Goal: Task Accomplishment & Management: Manage account settings

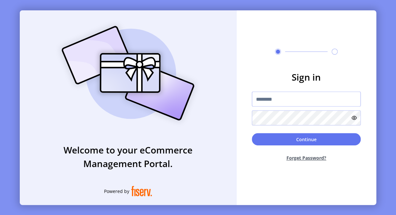
click at [271, 102] on input "text" at bounding box center [306, 99] width 109 height 15
click at [270, 100] on input "text" at bounding box center [306, 99] width 109 height 15
paste input "**********"
type input "**********"
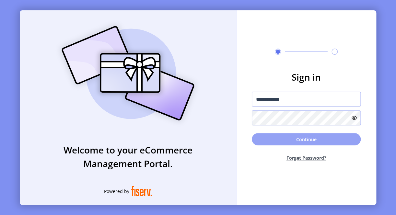
click at [267, 137] on button "Continue" at bounding box center [306, 139] width 109 height 12
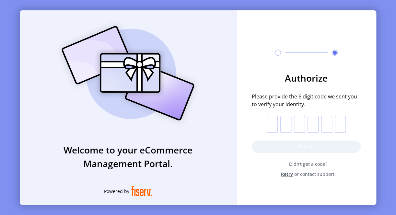
click at [270, 124] on input "text" at bounding box center [272, 124] width 11 height 17
type input "*"
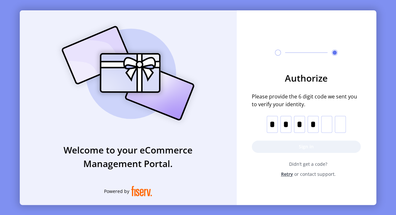
type input "*"
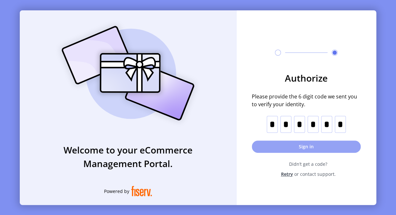
type input "*"
click at [334, 146] on button "Sign in" at bounding box center [306, 147] width 109 height 12
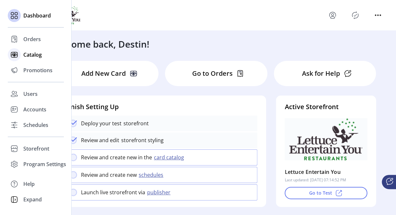
click at [34, 53] on span "Catalog" at bounding box center [32, 55] width 18 height 8
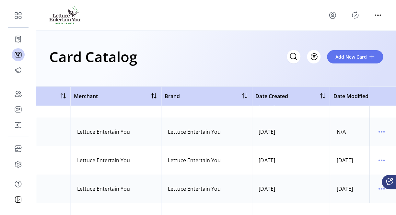
scroll to position [74, 310]
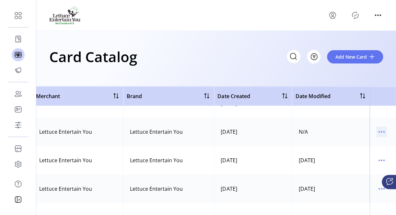
click at [377, 132] on icon "menu" at bounding box center [381, 132] width 10 height 10
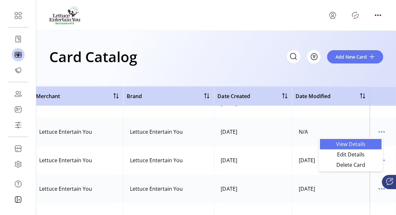
click at [352, 142] on span "View Details" at bounding box center [351, 144] width 54 height 5
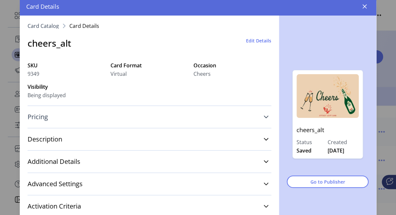
scroll to position [18, 0]
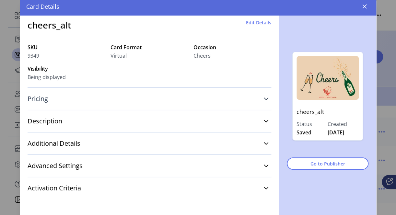
click at [265, 98] on icon at bounding box center [265, 98] width 5 height 5
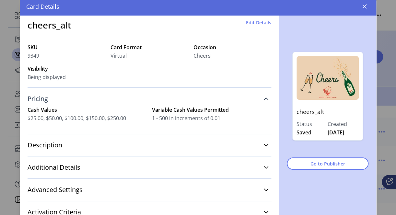
click at [264, 98] on link "Pricing" at bounding box center [150, 99] width 244 height 14
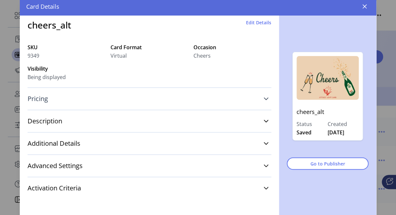
click at [264, 98] on icon at bounding box center [265, 98] width 5 height 5
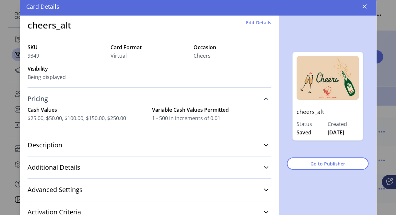
click at [263, 101] on icon at bounding box center [265, 98] width 5 height 5
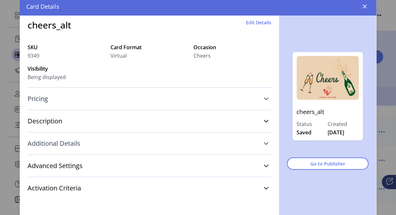
click at [263, 142] on icon at bounding box center [265, 143] width 5 height 5
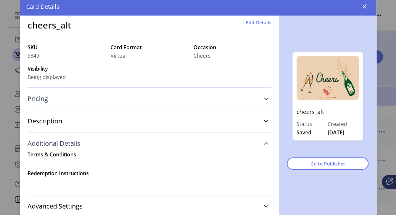
click at [263, 143] on icon at bounding box center [265, 143] width 5 height 5
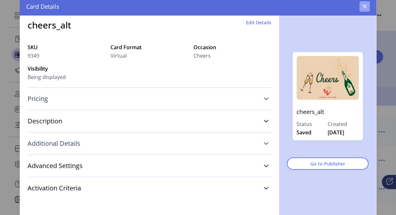
click at [364, 3] on button "button" at bounding box center [364, 6] width 10 height 10
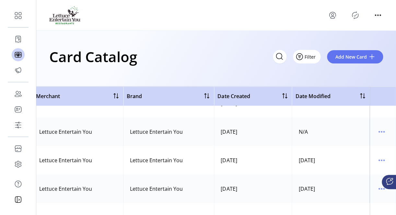
click at [313, 56] on span "Filter" at bounding box center [310, 56] width 11 height 7
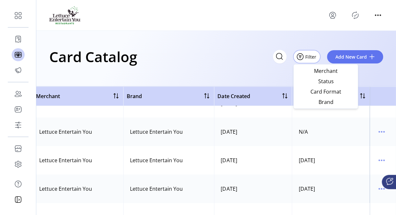
click at [282, 75] on div "Card Catalog Filter Add New Card" at bounding box center [216, 59] width 360 height 56
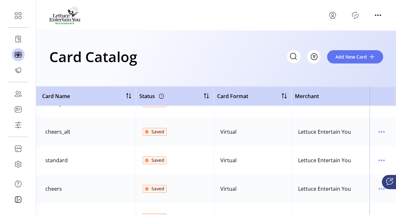
scroll to position [74, 0]
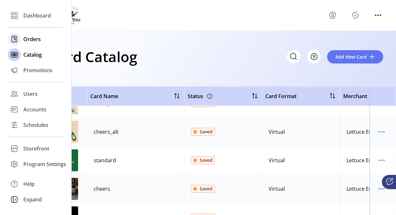
click at [32, 39] on span "Orders" at bounding box center [31, 39] width 17 height 8
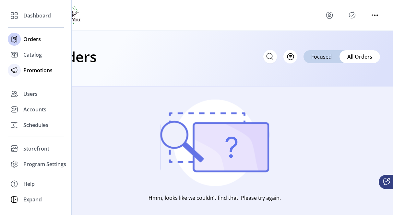
click at [35, 71] on span "Promotions" at bounding box center [37, 70] width 29 height 8
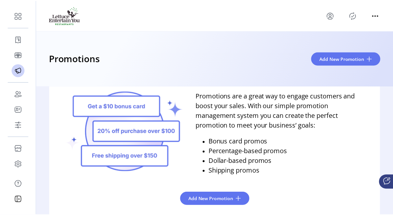
scroll to position [57, 0]
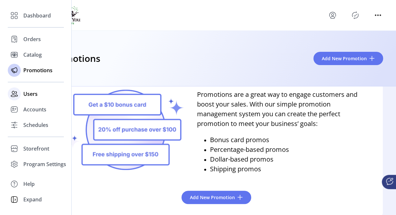
click at [32, 95] on span "Users" at bounding box center [30, 94] width 14 height 8
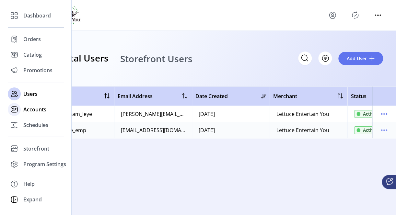
click at [35, 110] on span "Accounts" at bounding box center [34, 110] width 23 height 8
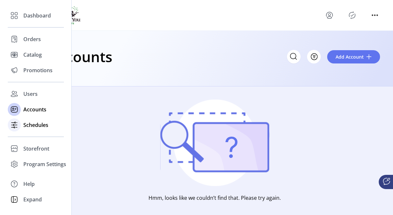
click at [30, 126] on span "Schedules" at bounding box center [35, 125] width 25 height 8
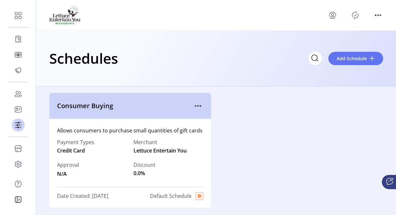
drag, startPoint x: 58, startPoint y: 150, endPoint x: 95, endPoint y: 153, distance: 36.7
click at [95, 153] on div "Payment Types Credit Card" at bounding box center [92, 146] width 70 height 16
drag, startPoint x: 95, startPoint y: 153, endPoint x: 151, endPoint y: 175, distance: 60.5
click at [151, 175] on div "Payment Types Credit Card Merchant Lettuce Entertain You Approval N/A Discount …" at bounding box center [130, 157] width 146 height 47
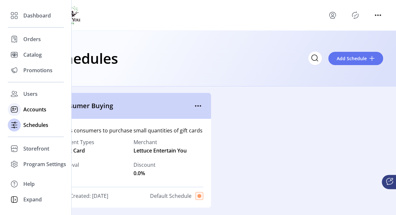
click at [33, 111] on span "Accounts" at bounding box center [34, 110] width 23 height 8
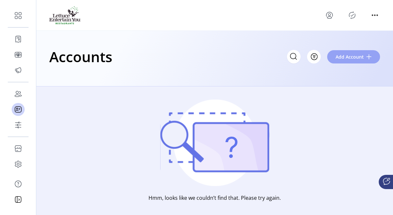
click at [344, 55] on span "Add Account" at bounding box center [349, 56] width 28 height 7
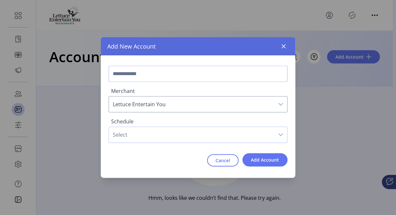
click at [148, 70] on input "text" at bounding box center [198, 74] width 179 height 16
type input "**********"
click at [167, 133] on span "Select" at bounding box center [191, 135] width 165 height 16
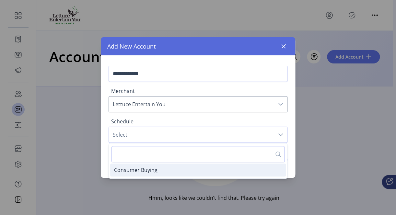
click at [141, 175] on li "Consumer Buying" at bounding box center [198, 170] width 176 height 13
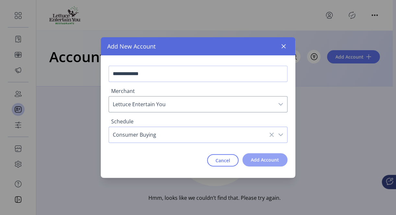
click at [277, 159] on span "Add Account" at bounding box center [265, 159] width 28 height 7
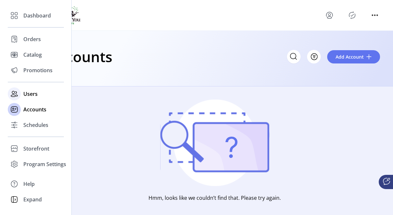
click at [31, 95] on span "Users" at bounding box center [30, 94] width 14 height 8
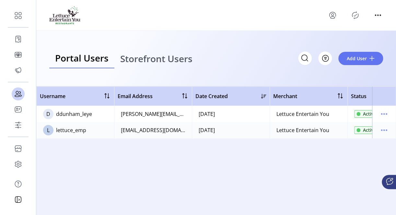
drag, startPoint x: 56, startPoint y: 117, endPoint x: 97, endPoint y: 115, distance: 40.9
click at [97, 115] on td "D ddunham_leye" at bounding box center [75, 114] width 78 height 16
click at [384, 113] on icon "menu" at bounding box center [384, 114] width 10 height 10
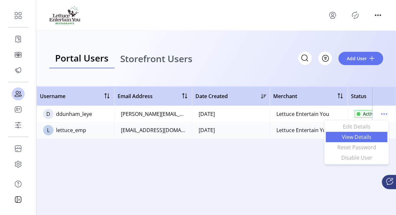
click at [360, 137] on span "View Details" at bounding box center [356, 136] width 54 height 5
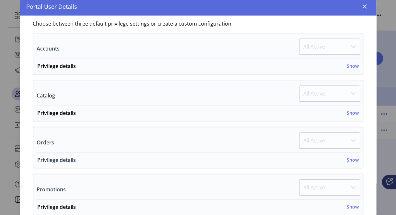
scroll to position [162, 0]
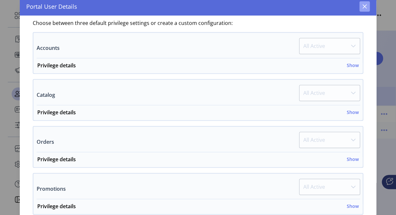
click at [364, 7] on icon "button" at bounding box center [365, 7] width 4 height 4
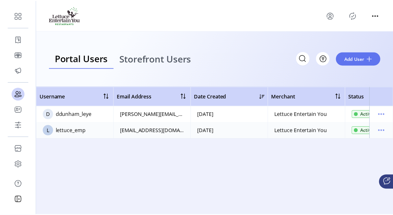
scroll to position [321, 0]
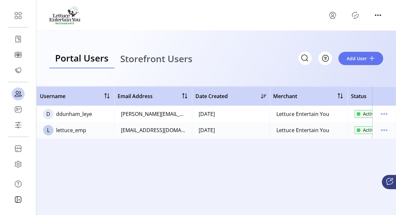
click at [139, 59] on span "Storefront Users" at bounding box center [156, 58] width 72 height 9
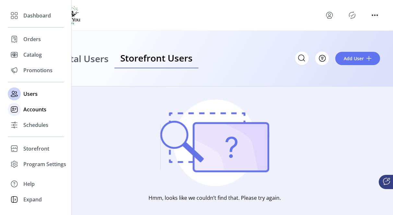
click at [26, 108] on span "Accounts" at bounding box center [34, 110] width 23 height 8
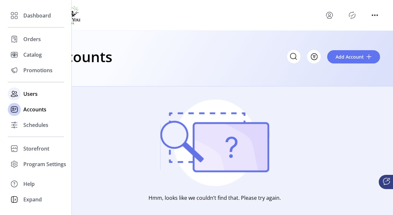
click at [33, 95] on span "Users" at bounding box center [30, 94] width 14 height 8
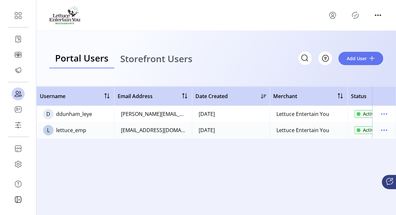
click at [154, 58] on span "Storefront Users" at bounding box center [156, 58] width 72 height 9
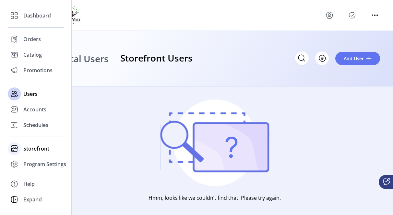
click at [36, 146] on span "Storefront" at bounding box center [36, 149] width 26 height 8
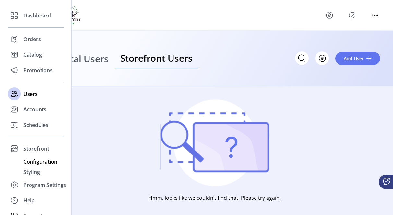
click at [38, 166] on div "Configuration" at bounding box center [36, 161] width 56 height 10
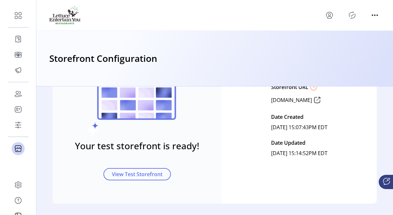
scroll to position [48, 0]
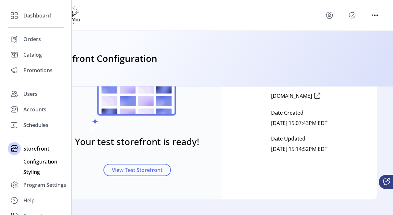
click at [36, 170] on span "Styling" at bounding box center [31, 172] width 17 height 8
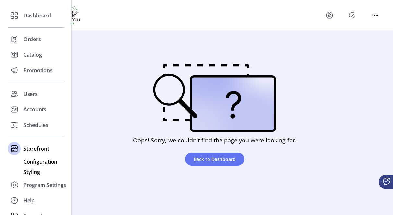
click at [35, 162] on span "Configuration" at bounding box center [40, 162] width 34 height 8
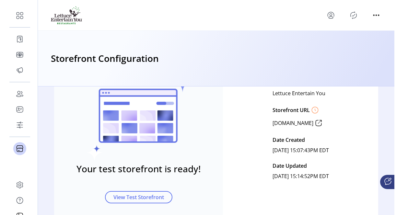
scroll to position [32, 0]
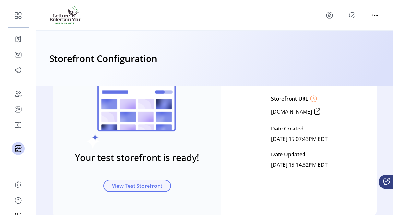
click at [129, 188] on span "View Test Storefront" at bounding box center [137, 186] width 51 height 8
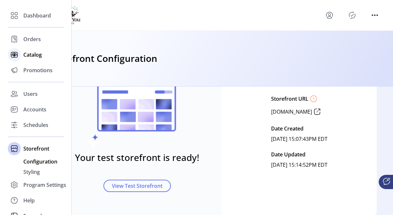
click at [34, 52] on span "Catalog" at bounding box center [32, 55] width 18 height 8
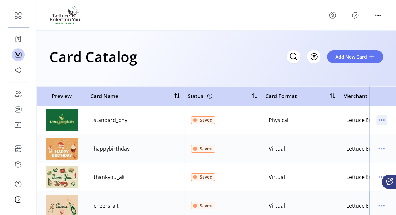
click at [383, 117] on div at bounding box center [381, 120] width 10 height 10
click at [379, 118] on icon "menu" at bounding box center [381, 120] width 10 height 10
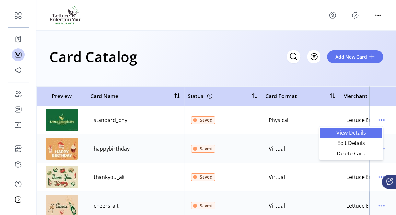
click at [347, 130] on span "View Details" at bounding box center [351, 132] width 54 height 5
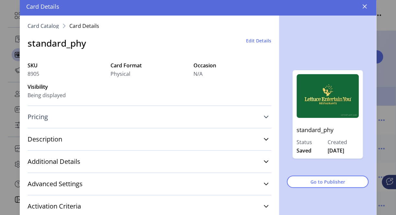
click at [264, 117] on icon at bounding box center [266, 117] width 5 height 3
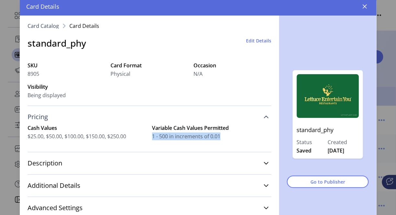
drag, startPoint x: 149, startPoint y: 136, endPoint x: 218, endPoint y: 132, distance: 68.8
click at [218, 132] on div "Variable Cash Values Permitted 1 - 500 in increments of 0.01" at bounding box center [211, 132] width 119 height 16
click at [364, 8] on icon "button" at bounding box center [364, 6] width 5 height 5
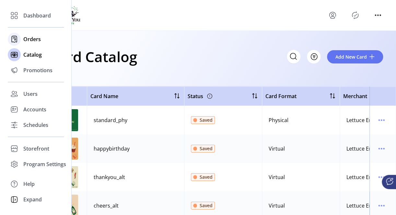
click at [32, 40] on span "Orders" at bounding box center [31, 39] width 17 height 8
